Goal: Task Accomplishment & Management: Manage account settings

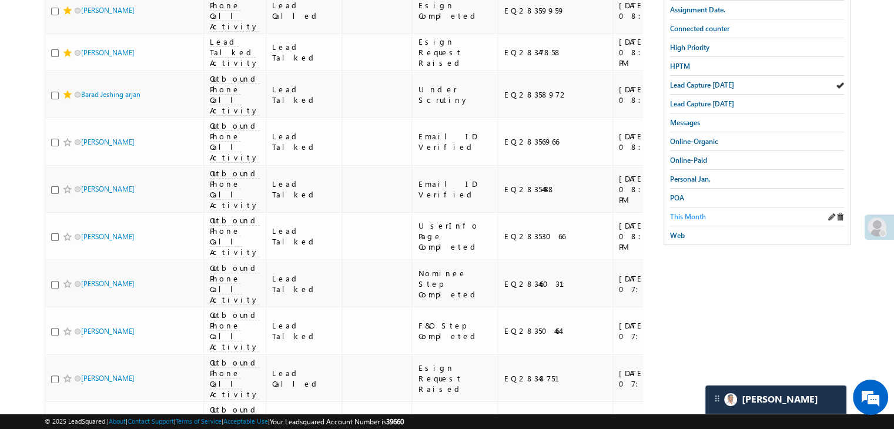
scroll to position [4686, 0]
click at [696, 212] on span "This Month" at bounding box center [688, 216] width 36 height 9
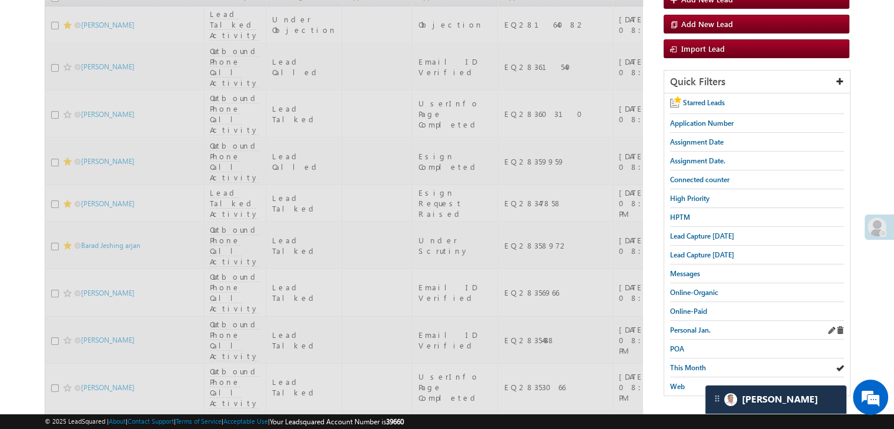
scroll to position [0, 0]
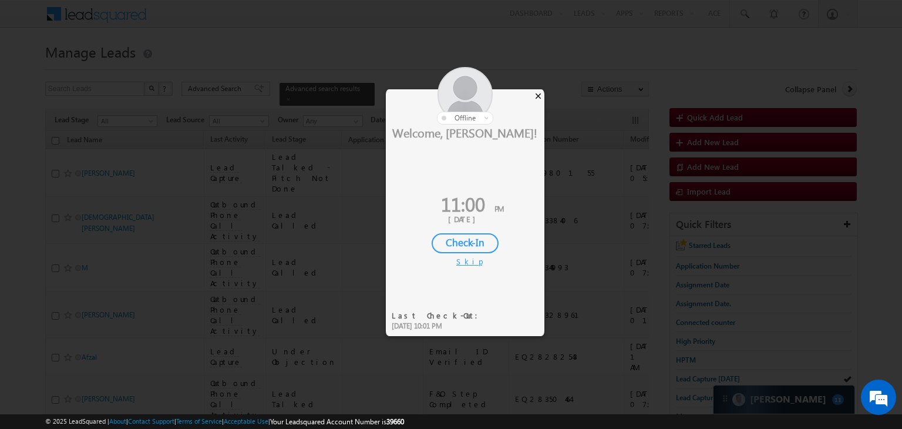
click at [536, 93] on div "×" at bounding box center [538, 95] width 12 height 13
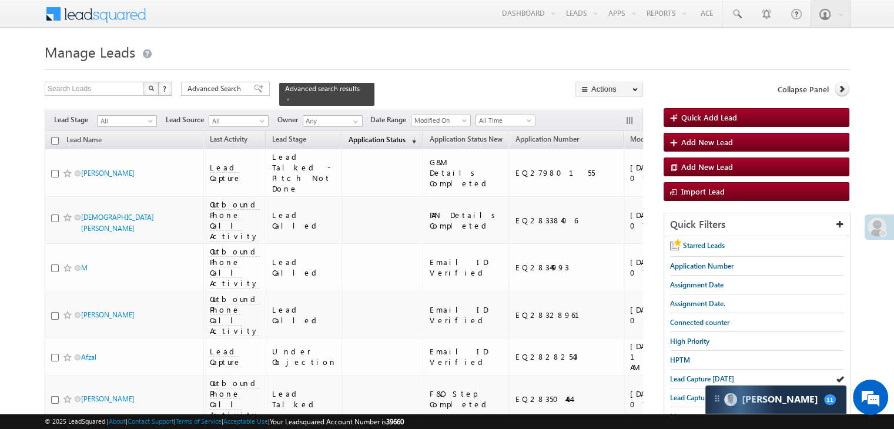
click at [360, 135] on span "Application Status" at bounding box center [376, 139] width 57 height 9
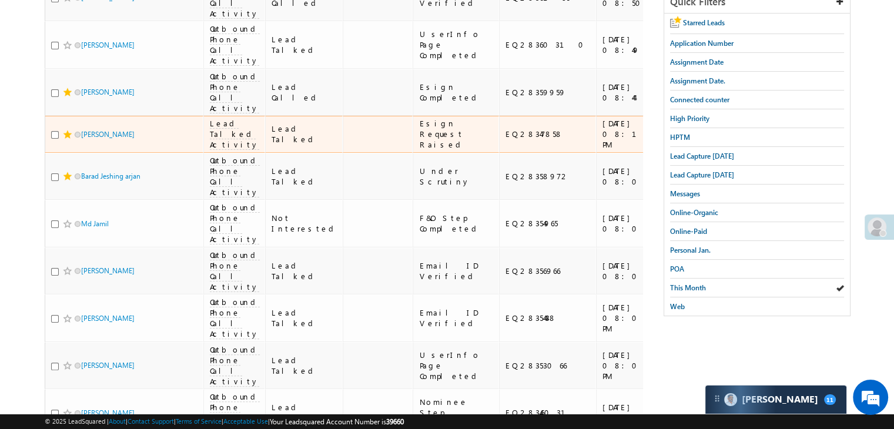
scroll to position [235, 0]
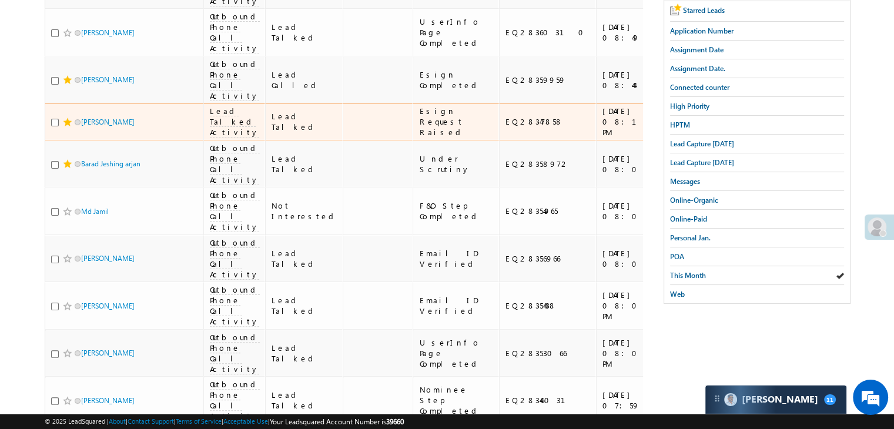
click at [682, 132] on div "[URL][DOMAIN_NAME]" at bounding box center [718, 121] width 72 height 21
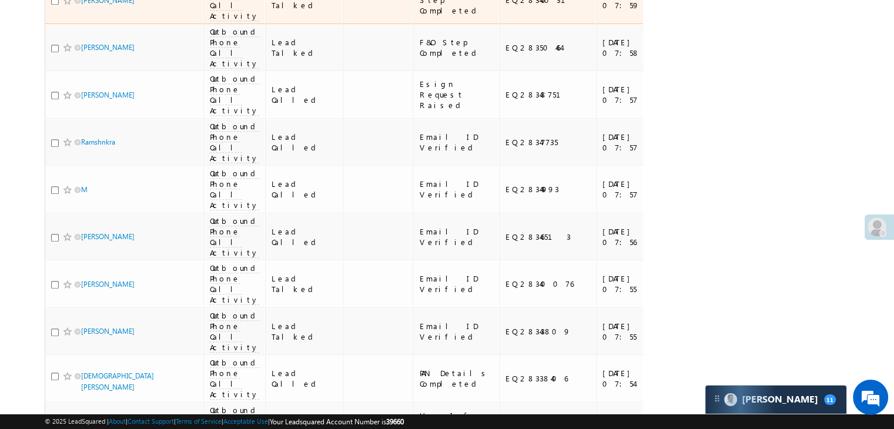
scroll to position [646, 0]
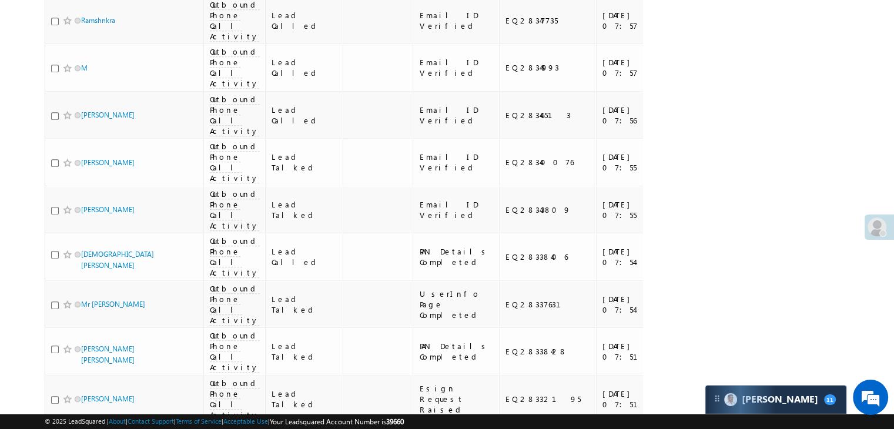
scroll to position [764, 0]
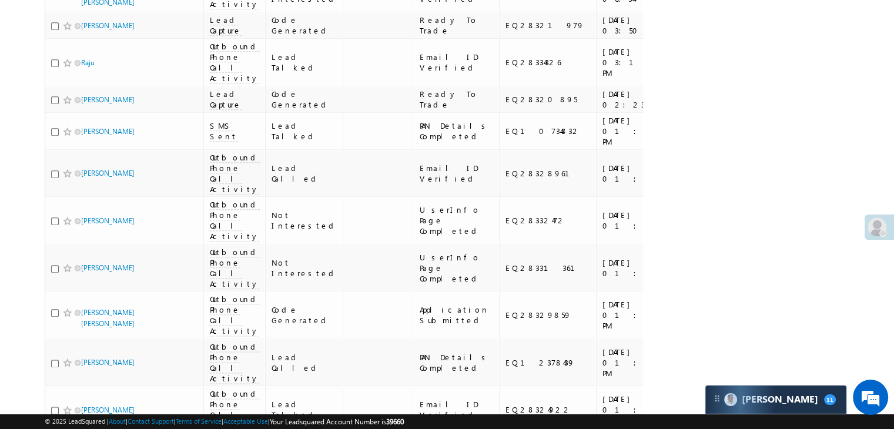
scroll to position [1469, 0]
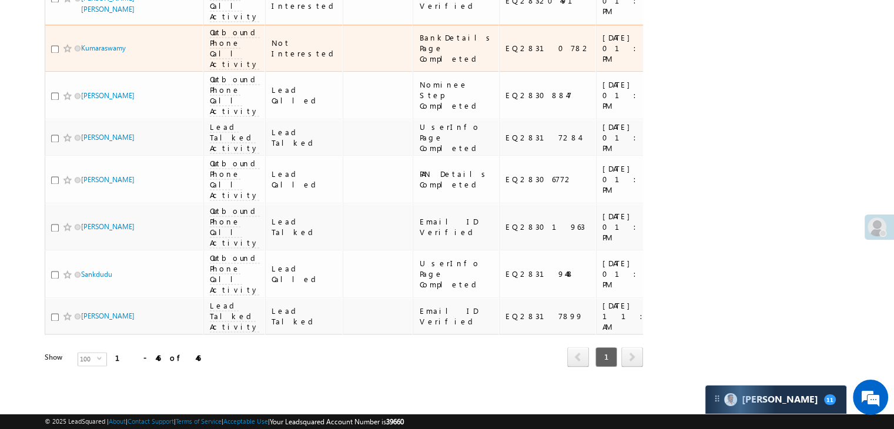
scroll to position [2761, 0]
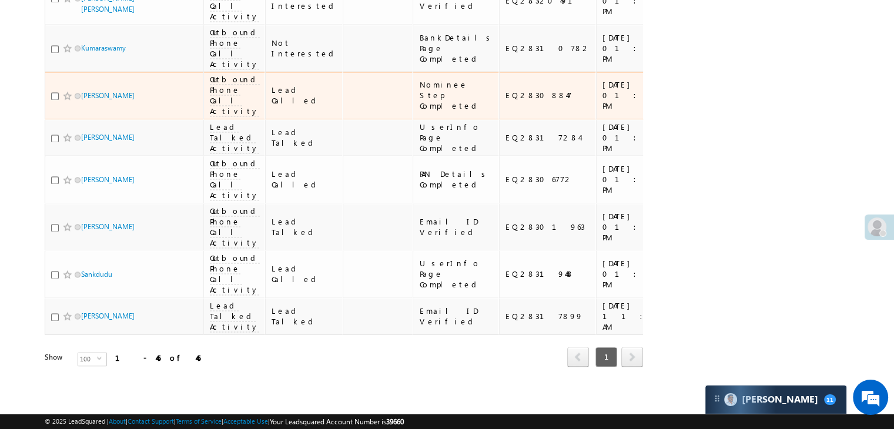
click at [682, 106] on div "[URL][DOMAIN_NAME]" at bounding box center [718, 95] width 72 height 21
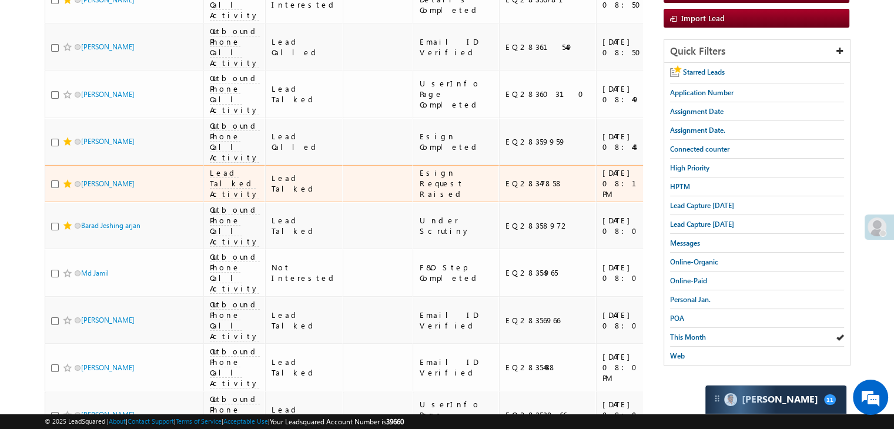
scroll to position [176, 0]
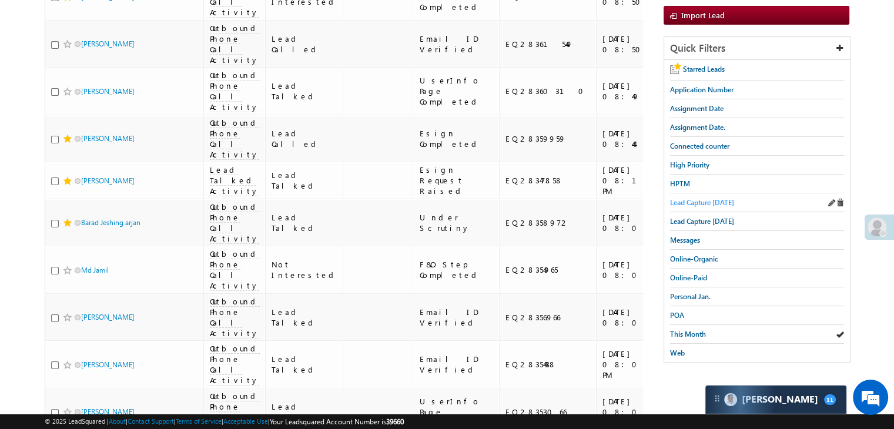
click at [699, 201] on span "Lead Capture [DATE]" at bounding box center [702, 202] width 64 height 9
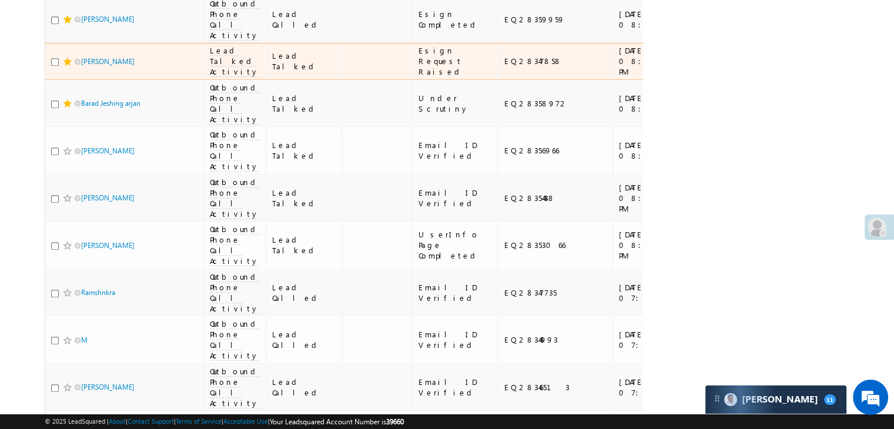
scroll to position [588, 0]
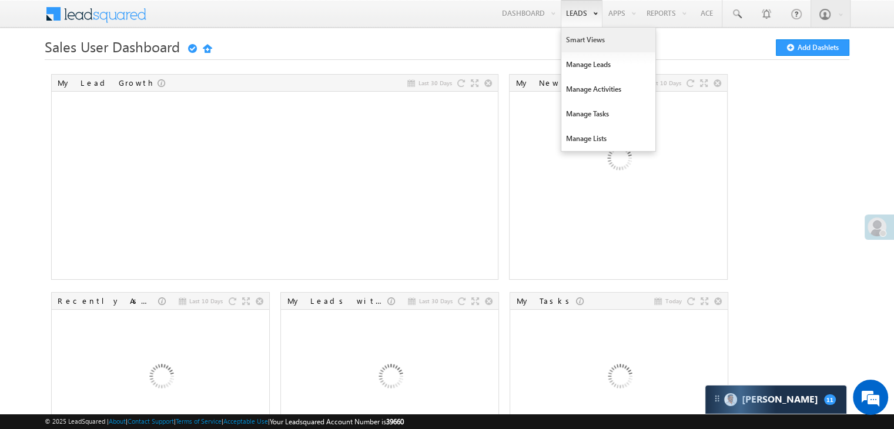
click at [580, 43] on link "Smart Views" at bounding box center [608, 40] width 94 height 25
